Goal: Information Seeking & Learning: Learn about a topic

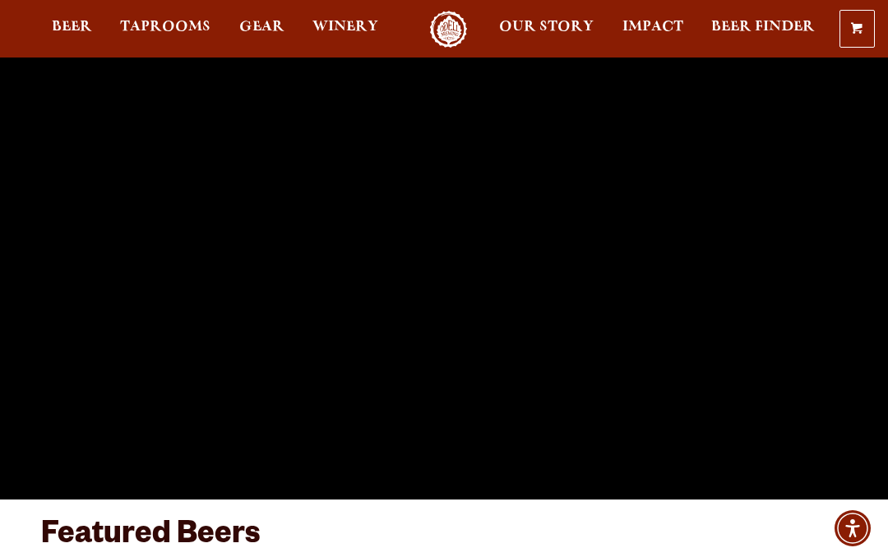
click at [156, 24] on span "Taprooms" at bounding box center [165, 27] width 90 height 13
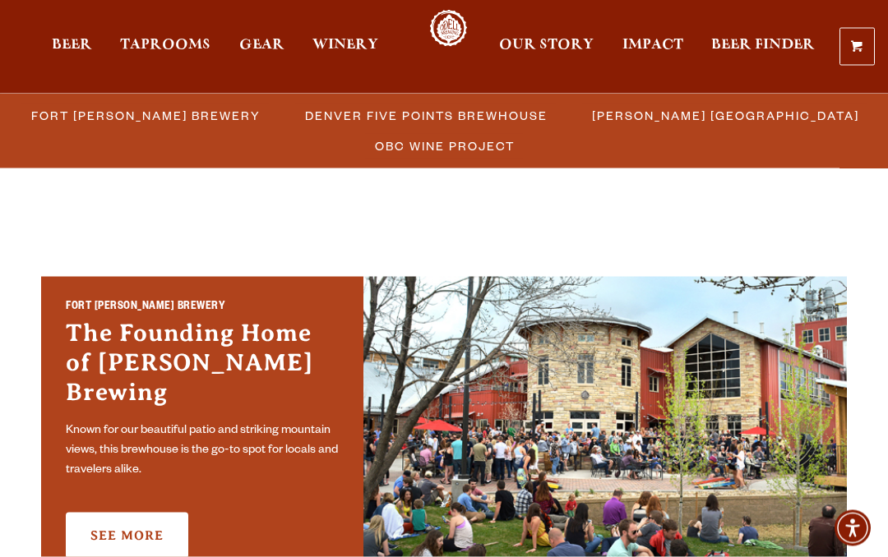
scroll to position [373, 0]
click at [129, 512] on link "See More" at bounding box center [127, 535] width 122 height 46
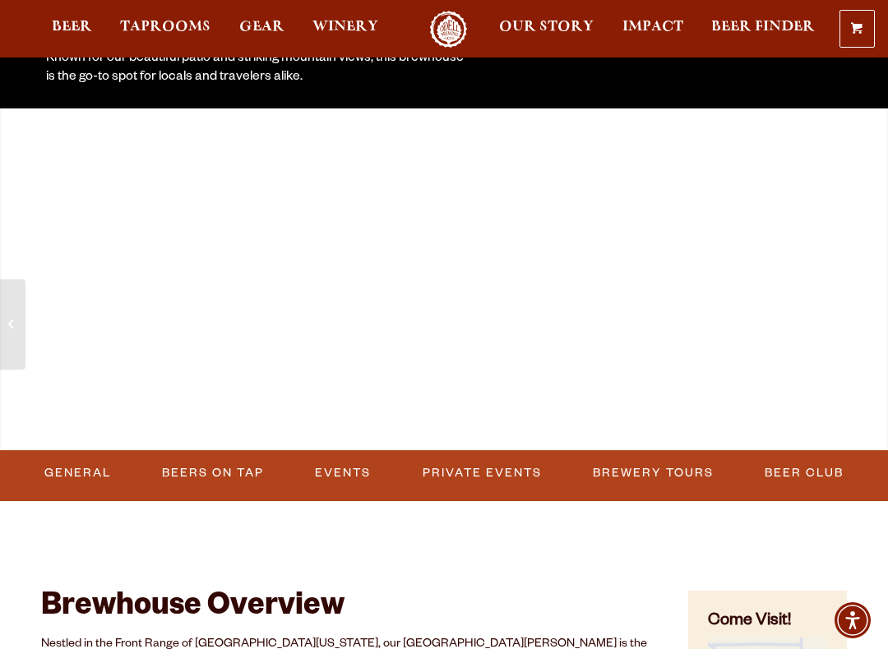
scroll to position [393, 0]
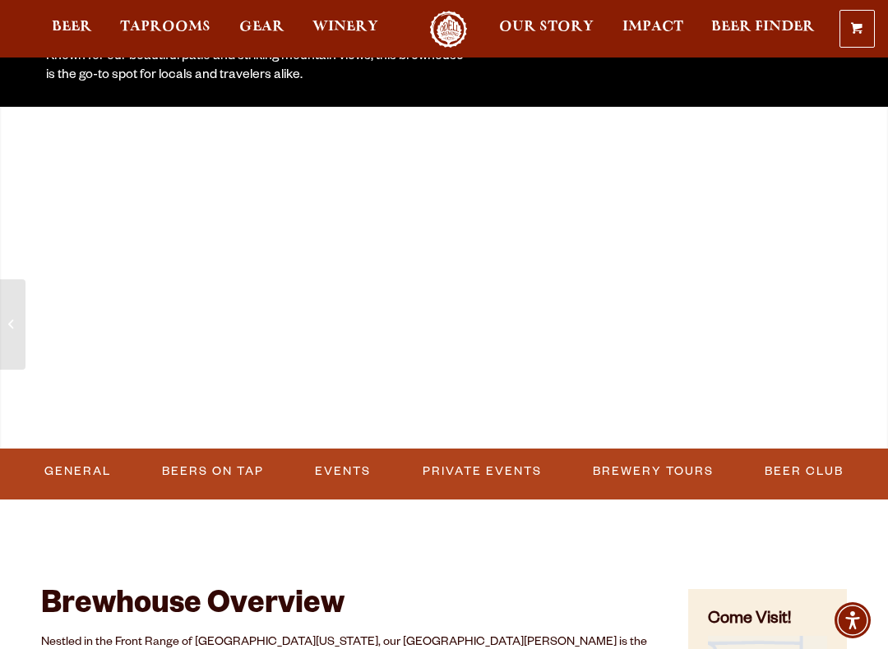
click at [344, 469] on link "Events" at bounding box center [342, 472] width 69 height 38
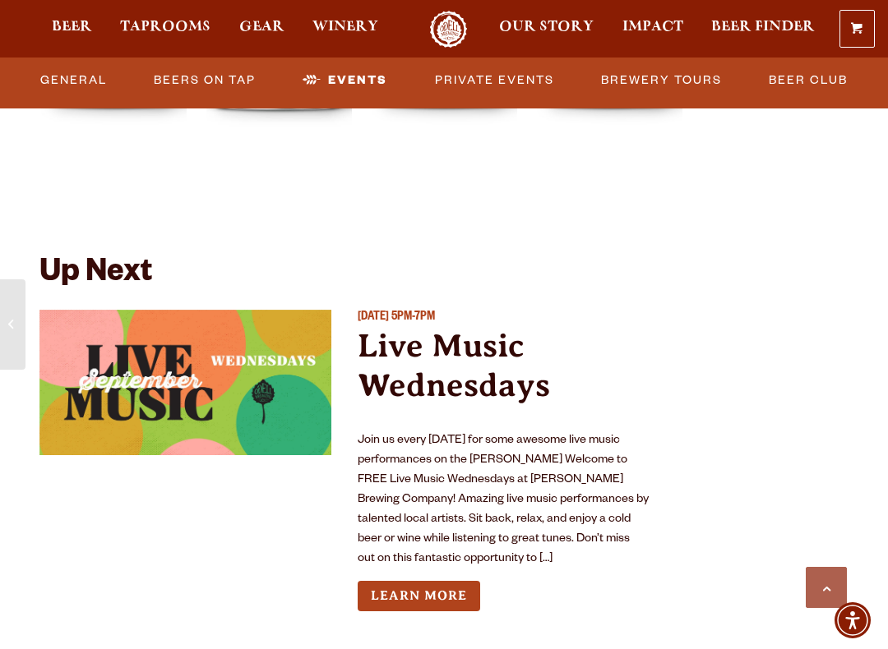
scroll to position [6328, 0]
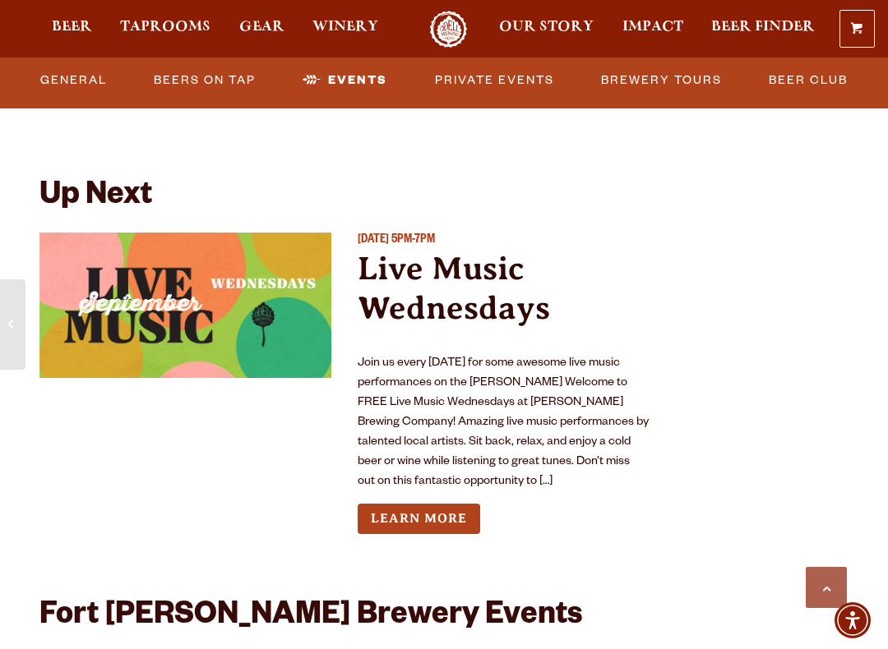
click at [436, 504] on link "Learn More" at bounding box center [419, 519] width 122 height 30
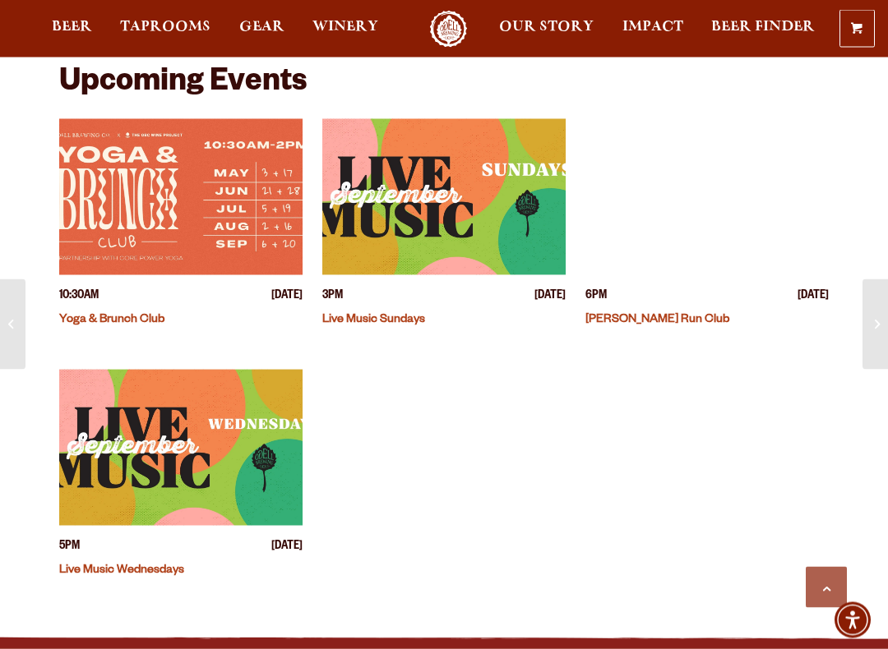
scroll to position [504, 0]
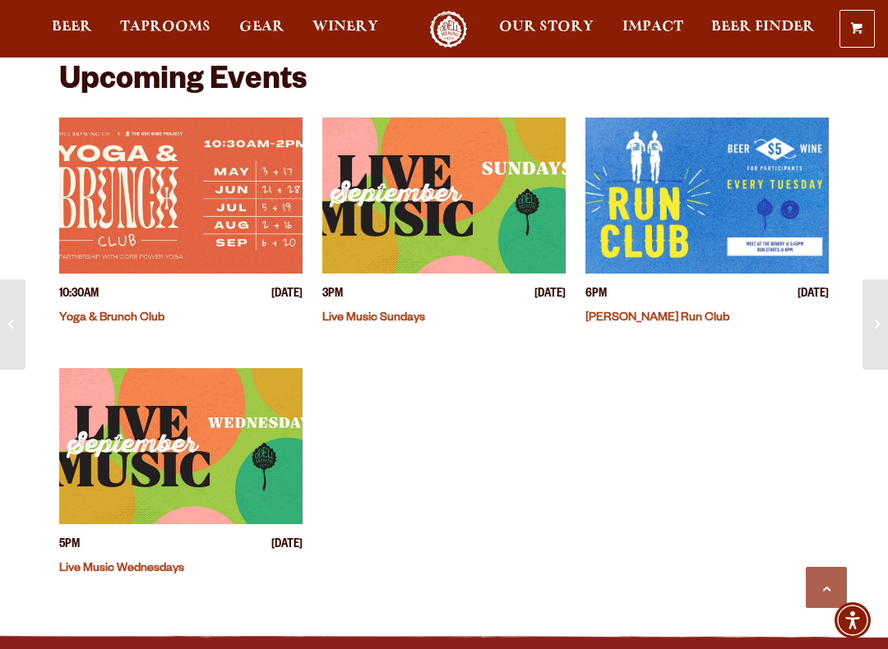
click at [534, 294] on span "Sunday September 7, 2025" at bounding box center [549, 295] width 31 height 17
click at [386, 304] on h4 "Live Music Sundays" at bounding box center [443, 316] width 243 height 25
click at [534, 296] on span "Sunday September 7, 2025" at bounding box center [549, 295] width 31 height 17
click at [510, 227] on img "View event details" at bounding box center [443, 196] width 243 height 156
